Goal: Task Accomplishment & Management: Use online tool/utility

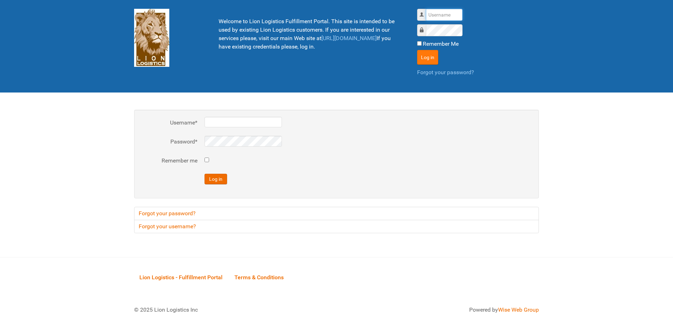
type input "al"
click at [426, 52] on button "Log in" at bounding box center [427, 57] width 21 height 15
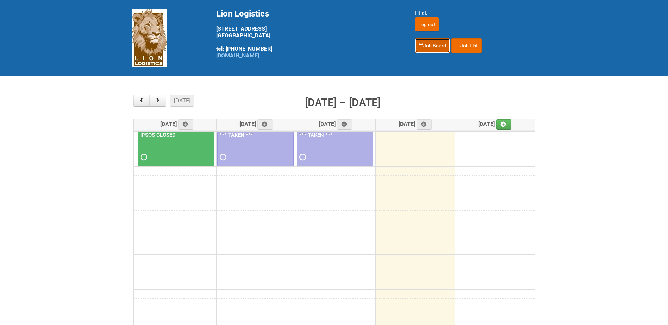
click at [429, 45] on link "Job Board" at bounding box center [432, 45] width 35 height 15
click at [161, 101] on span "button" at bounding box center [157, 101] width 7 height 6
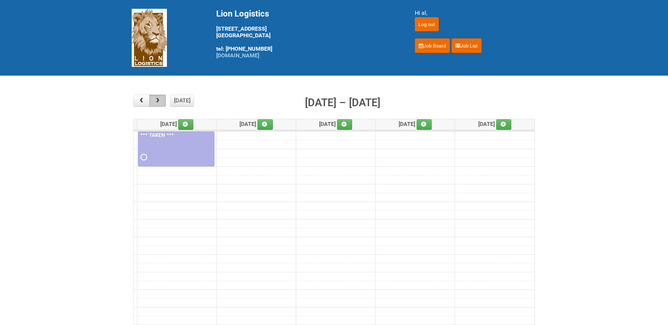
click at [161, 101] on span "button" at bounding box center [157, 101] width 7 height 6
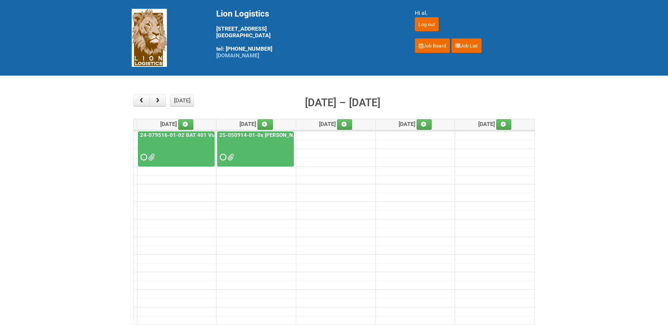
click at [193, 152] on div at bounding box center [176, 151] width 75 height 23
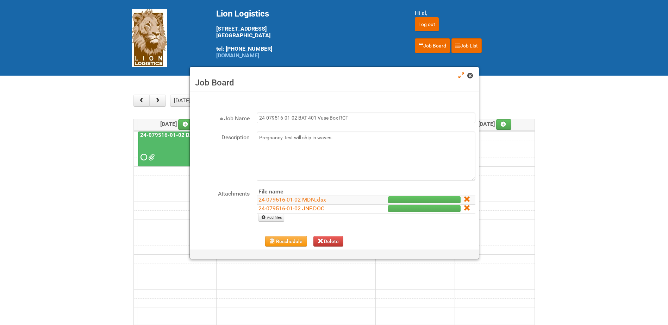
click at [469, 80] on link at bounding box center [470, 76] width 6 height 8
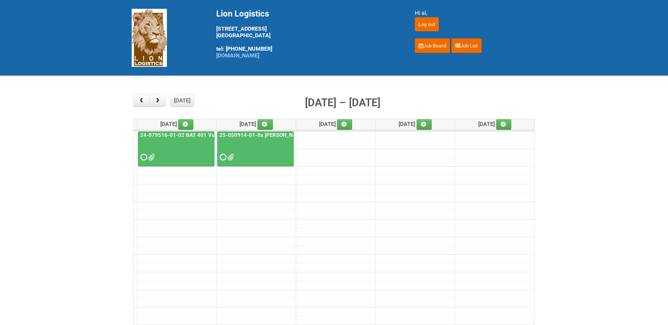
click at [631, 181] on main "× ■ - My Jobs ■ - Other Jobs Add today month week Sep 22 – 26, 2025 Mon 9/22 Tu…" at bounding box center [334, 220] width 668 height 288
